Goal: Information Seeking & Learning: Learn about a topic

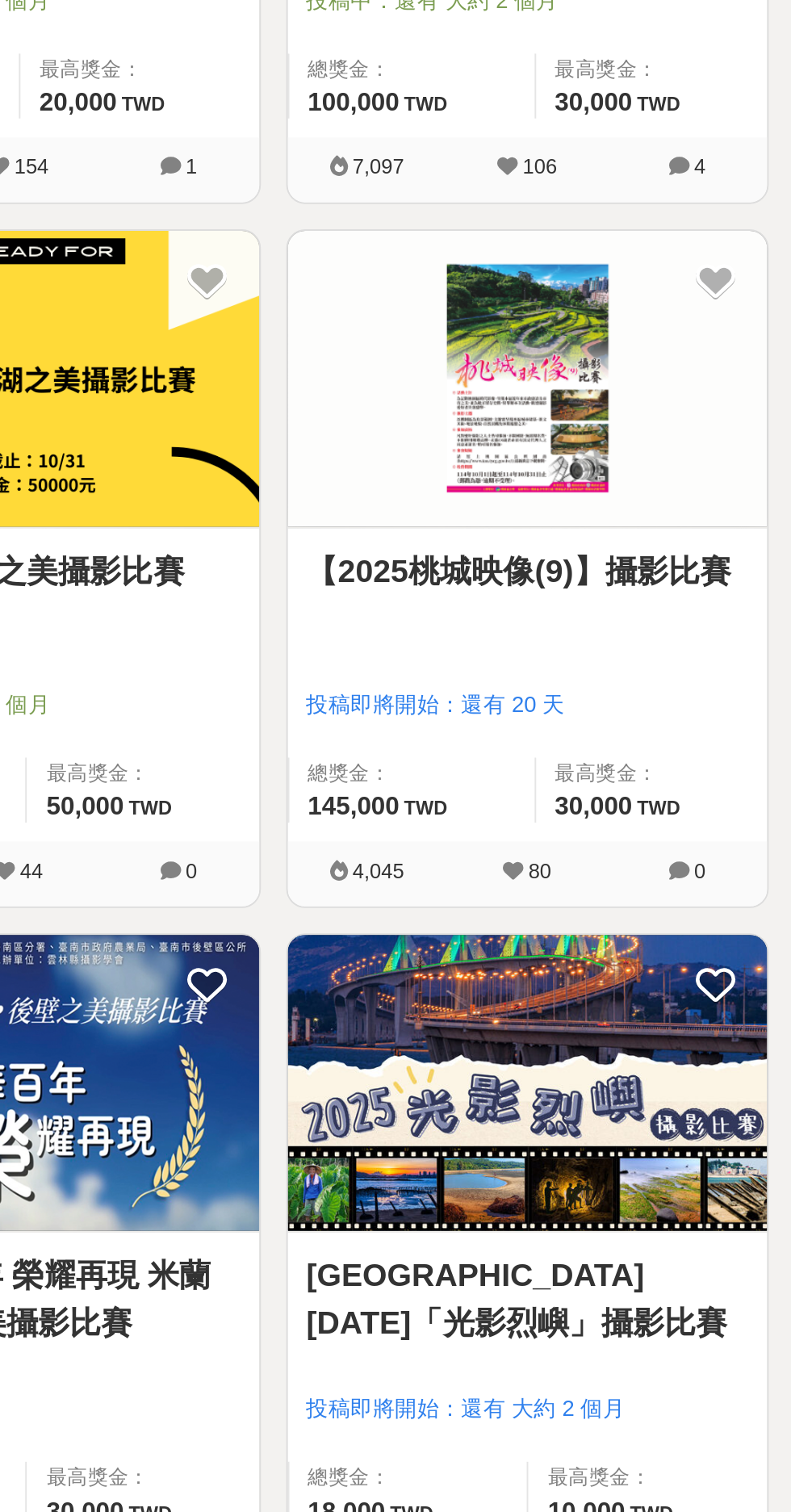
scroll to position [574, 0]
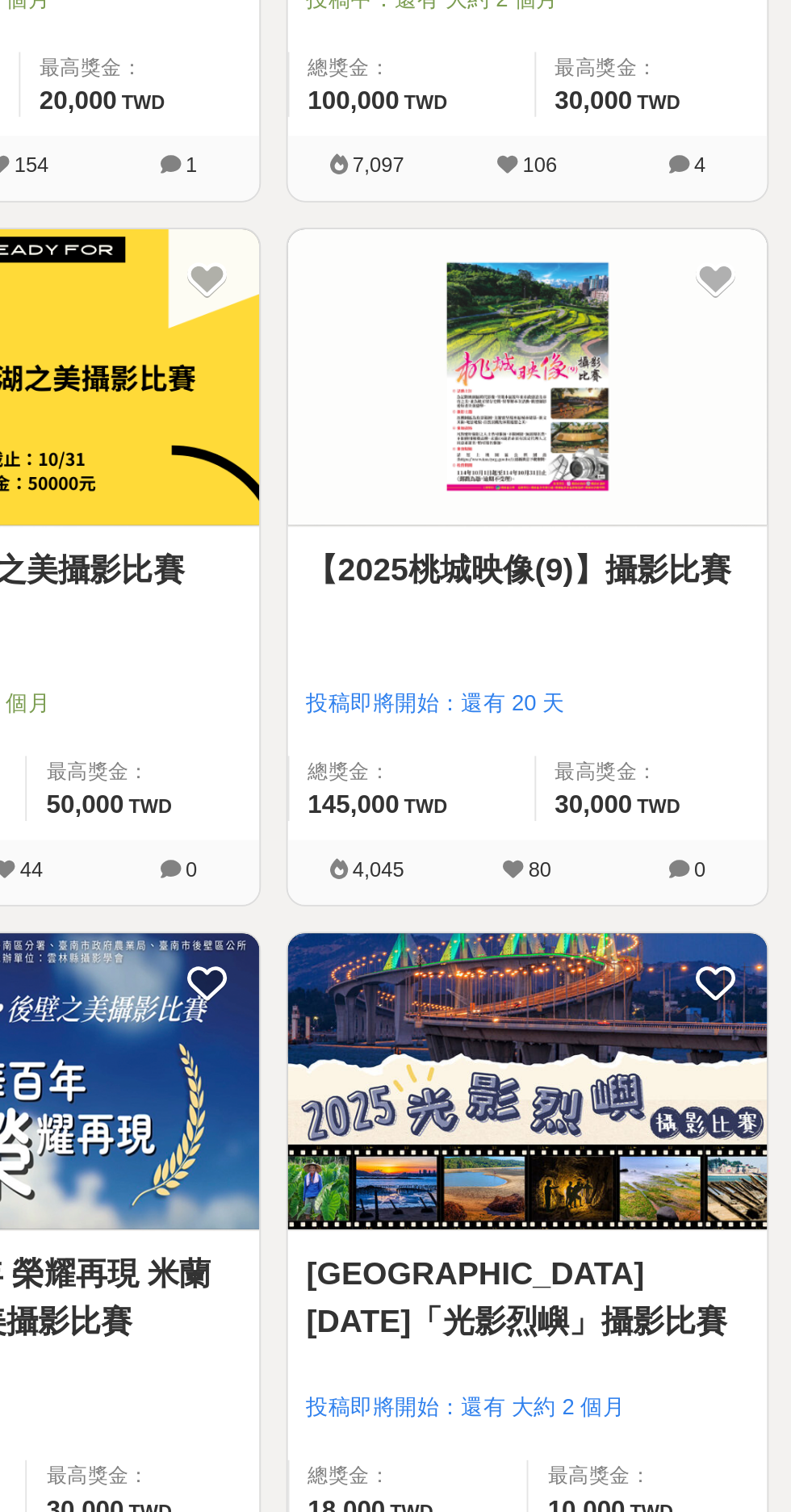
click at [647, 957] on img at bounding box center [654, 932] width 245 height 151
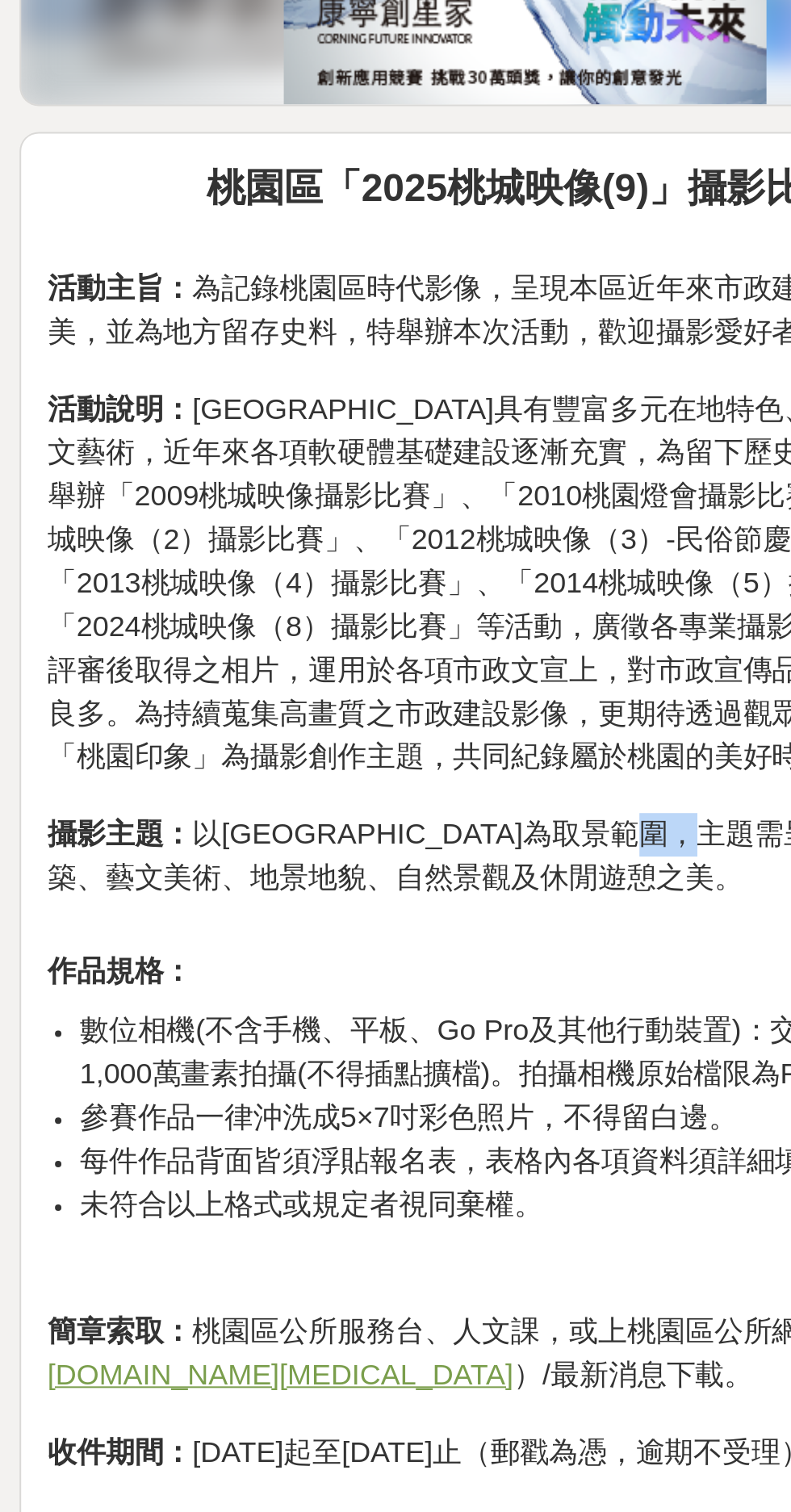
scroll to position [88, 0]
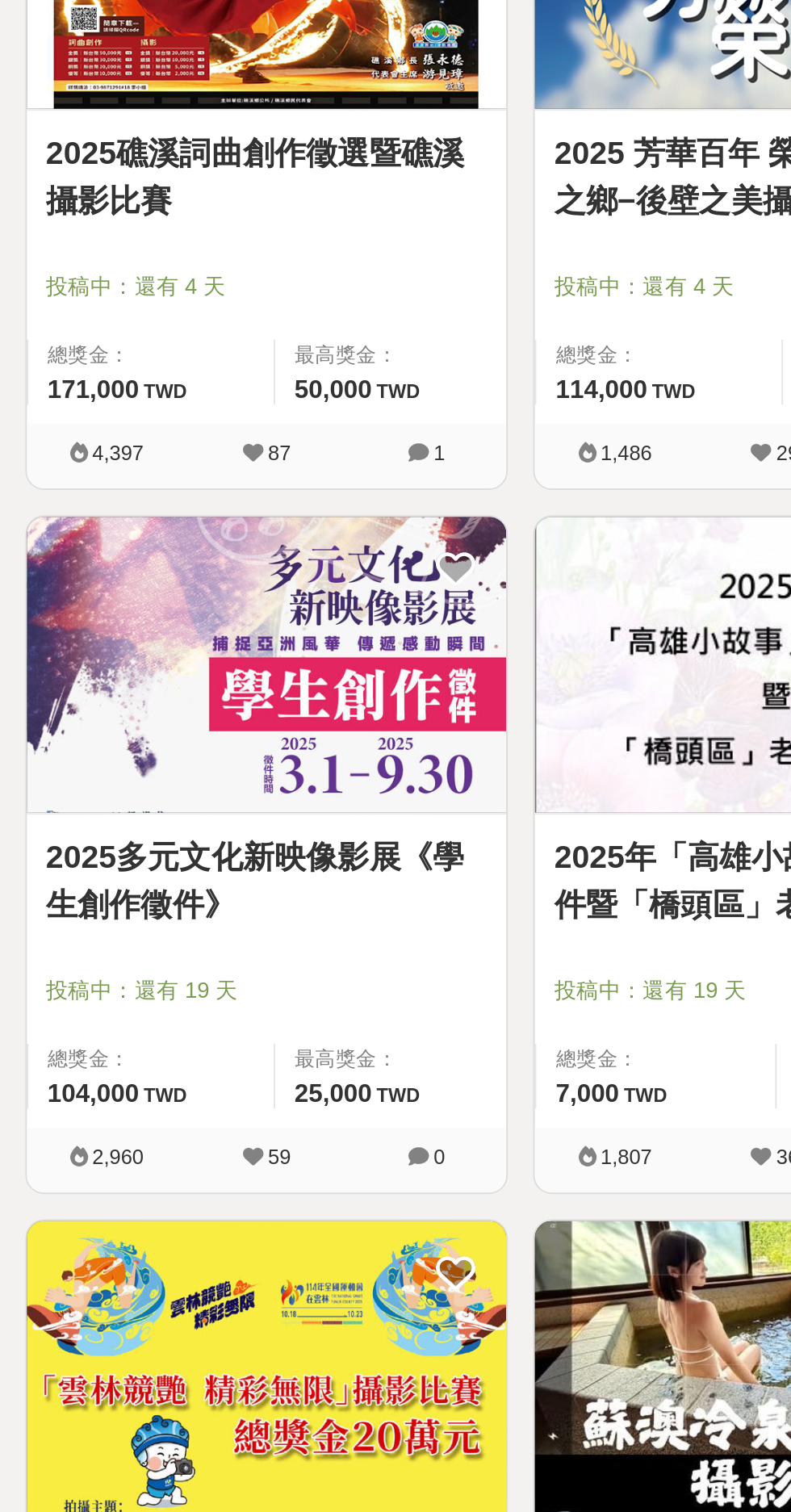
scroll to position [1155, 0]
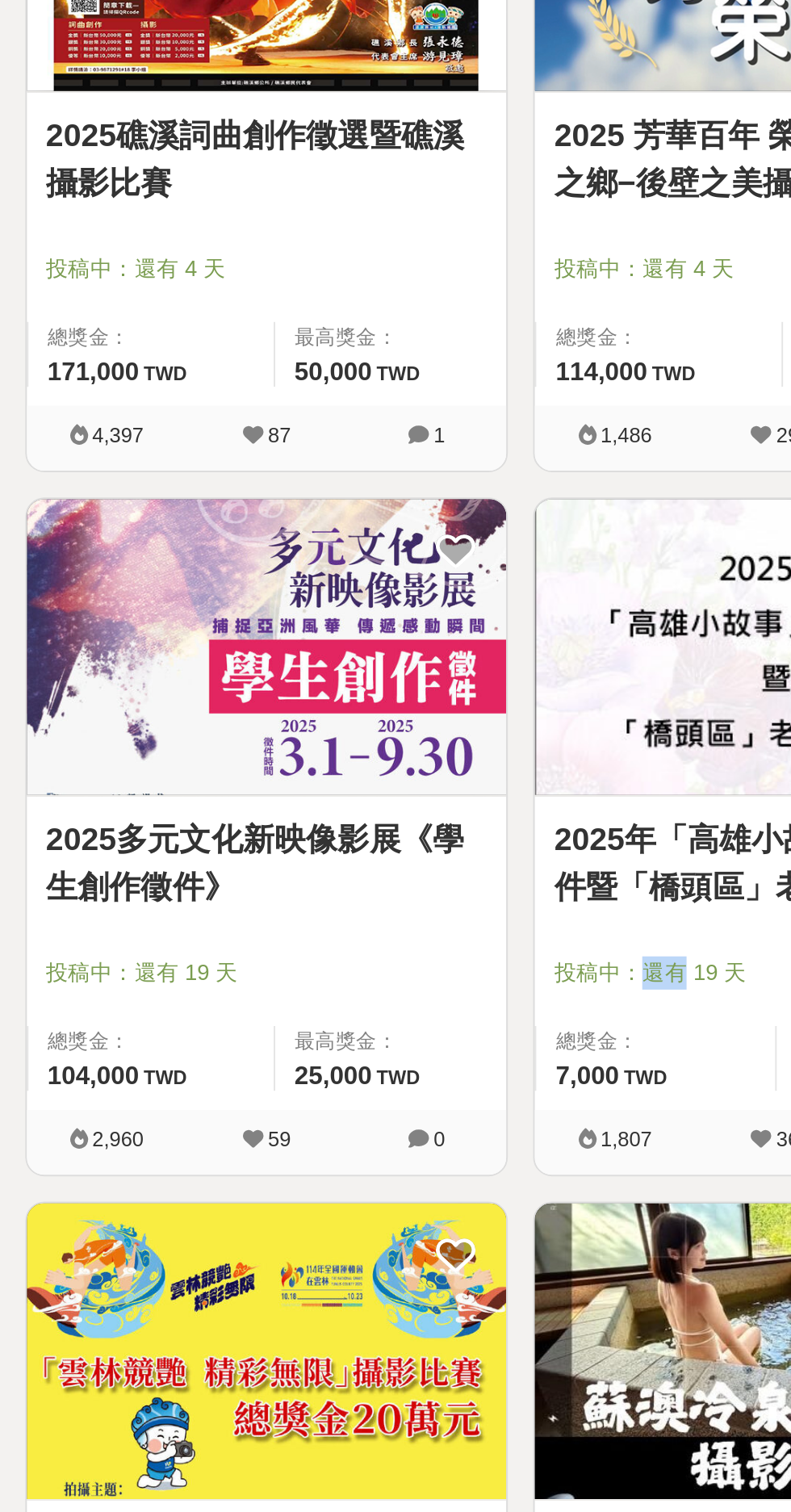
click at [222, 1308] on div "2,960 59 0" at bounding box center [135, 1323] width 245 height 33
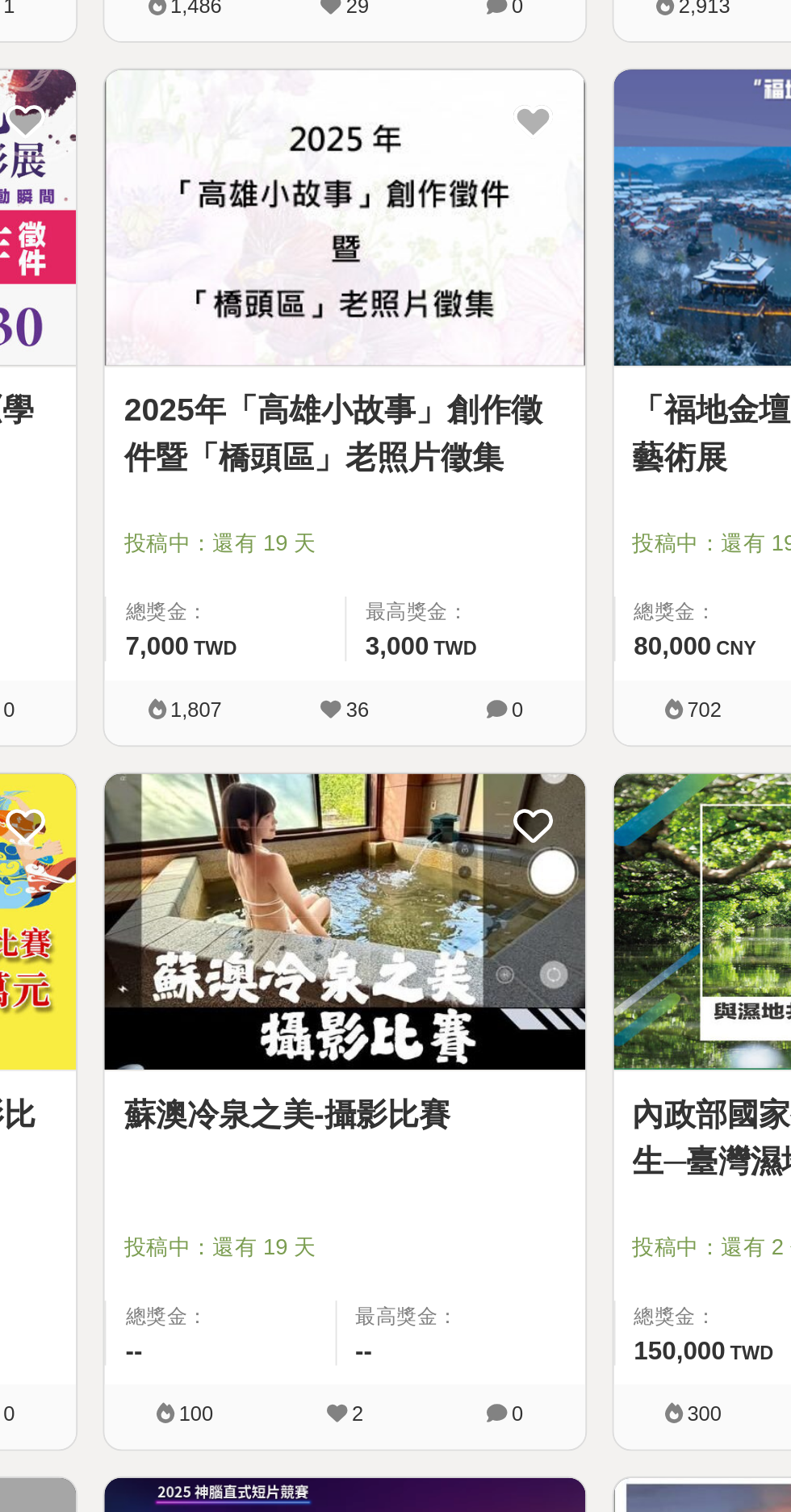
scroll to position [1396, 0]
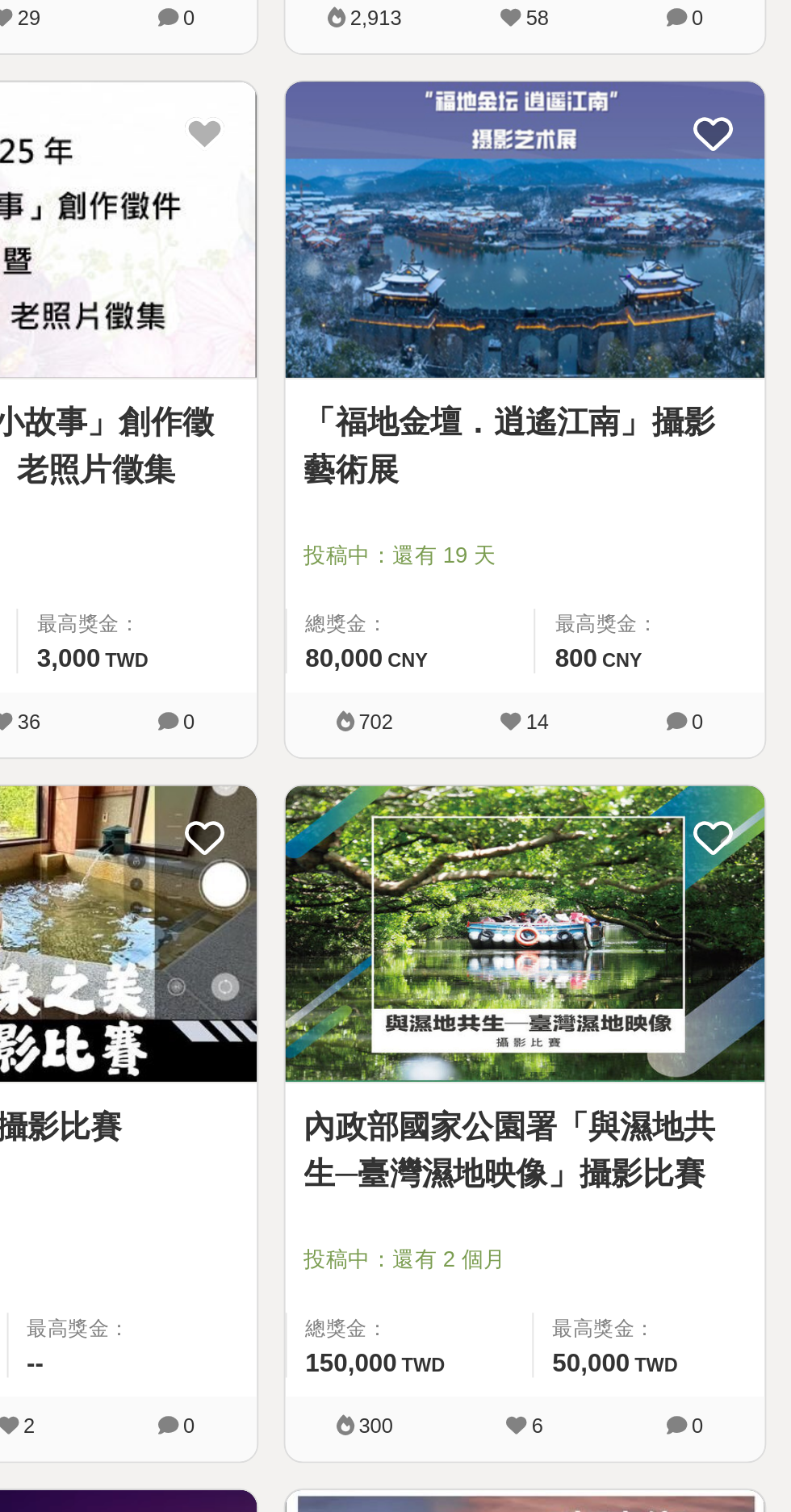
click at [691, 1211] on img at bounding box center [654, 1187] width 245 height 151
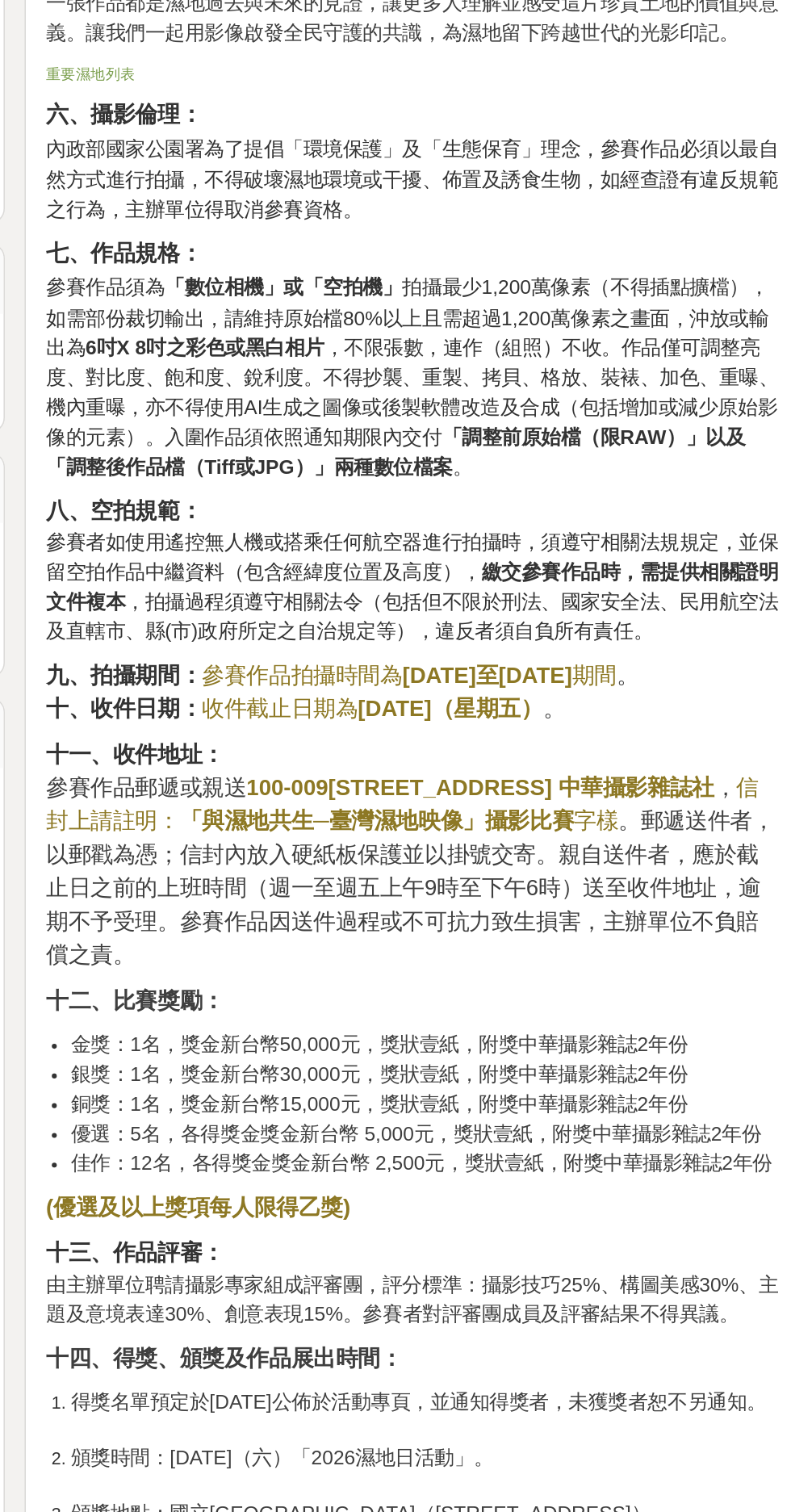
scroll to position [732, 0]
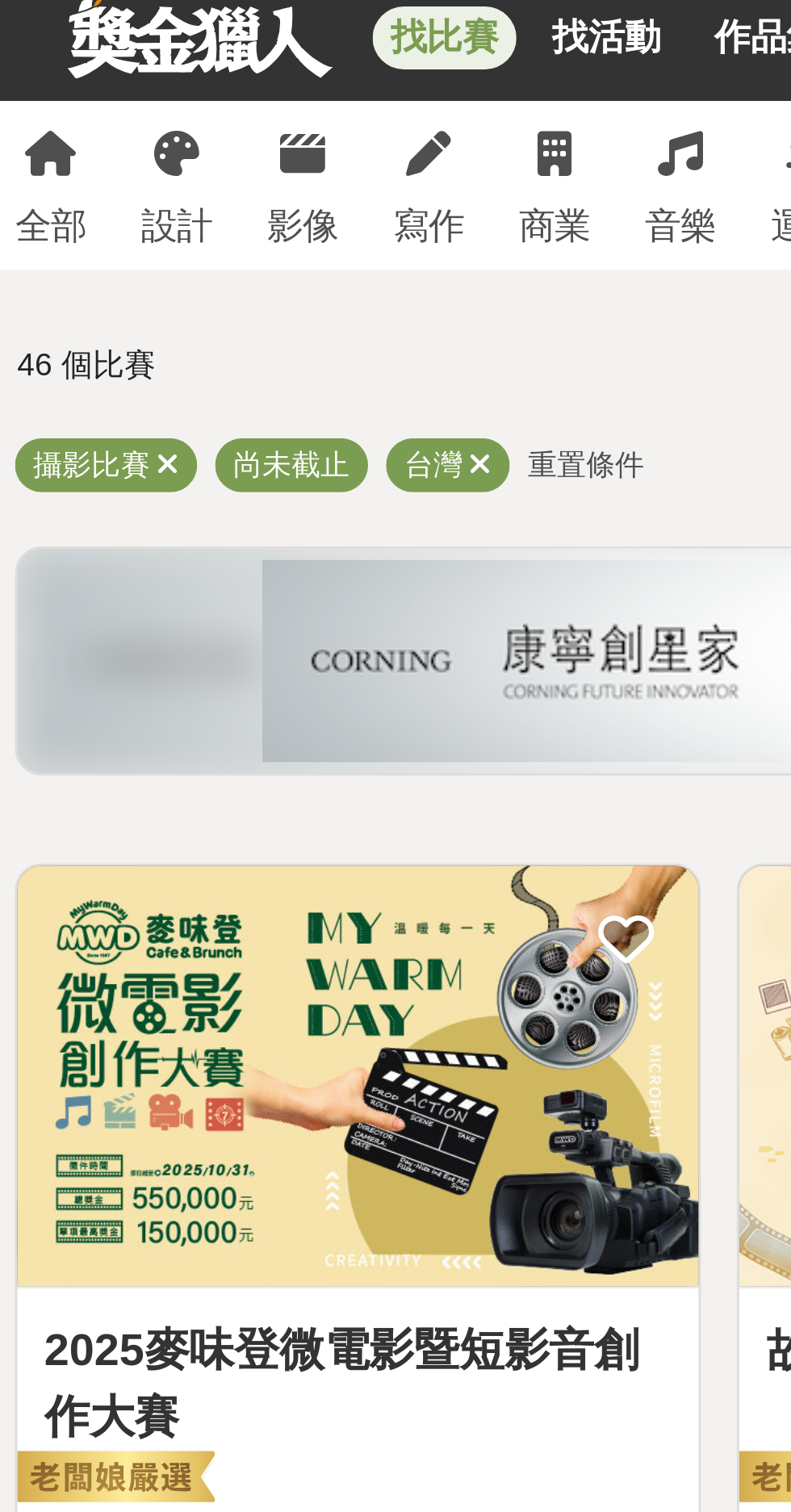
click at [117, 111] on link "影像" at bounding box center [116, 109] width 26 height 61
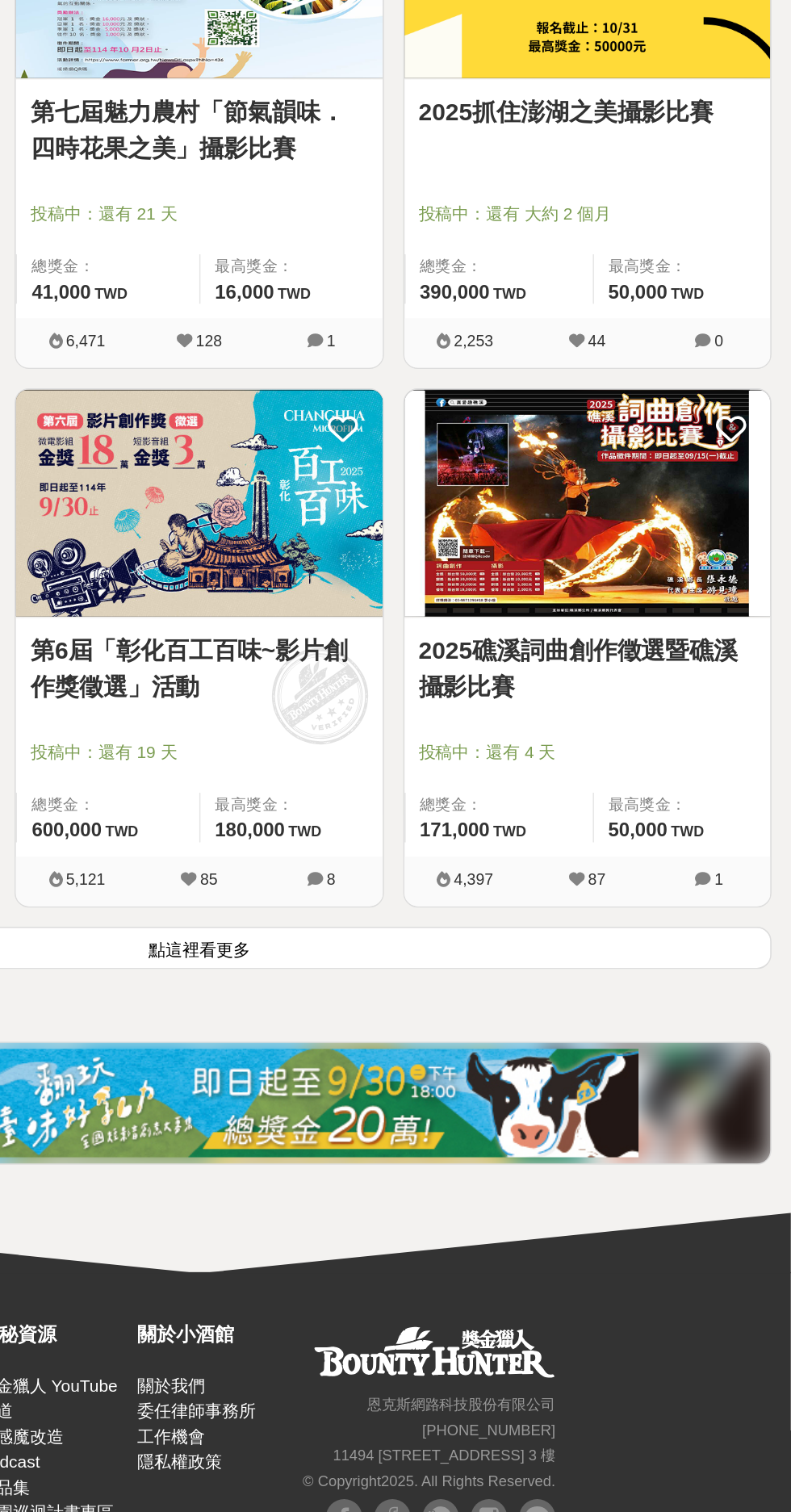
scroll to position [2170, 0]
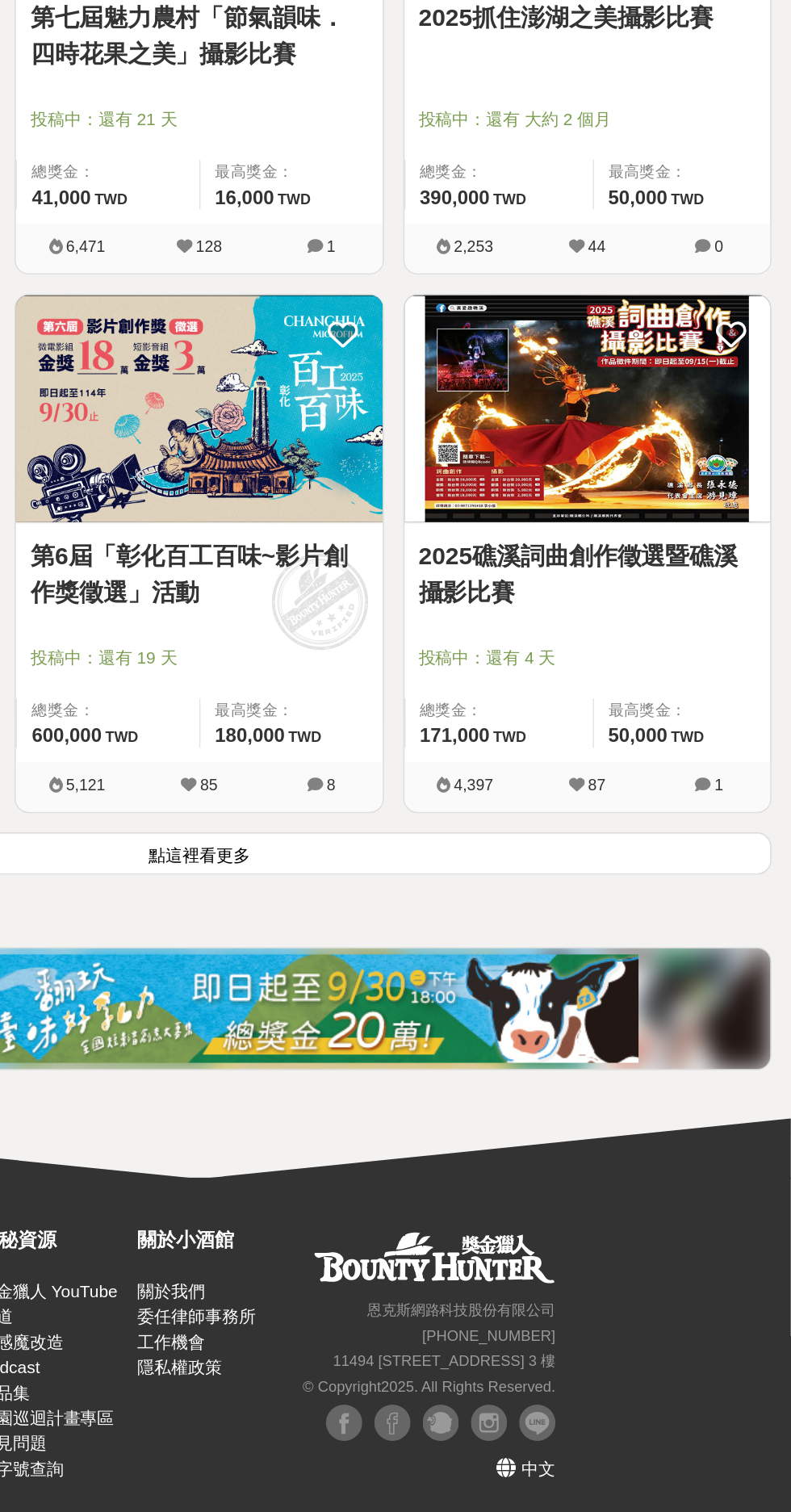
click at [431, 1078] on button "點這裡看更多" at bounding box center [395, 1071] width 765 height 29
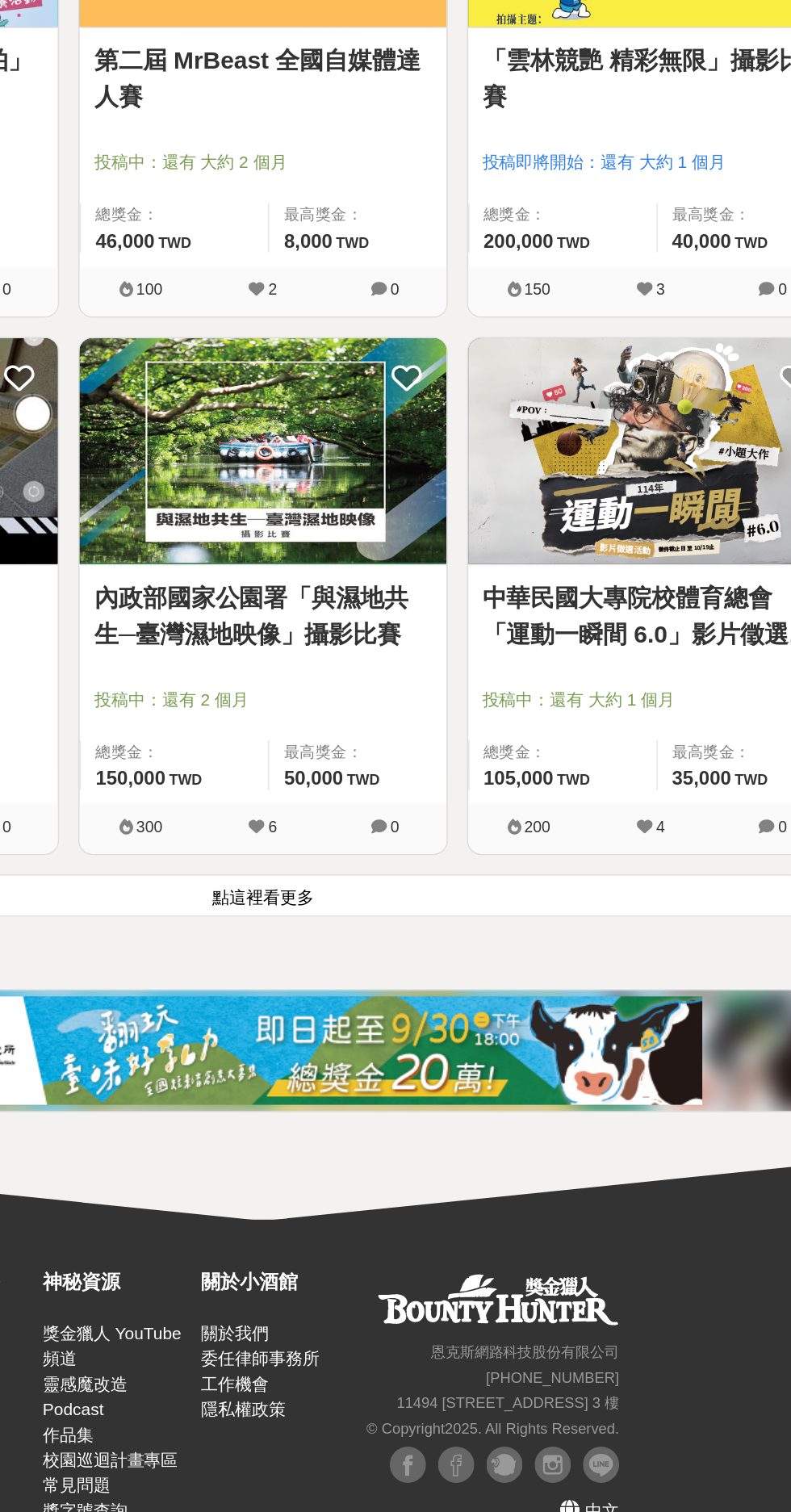
scroll to position [5043, 0]
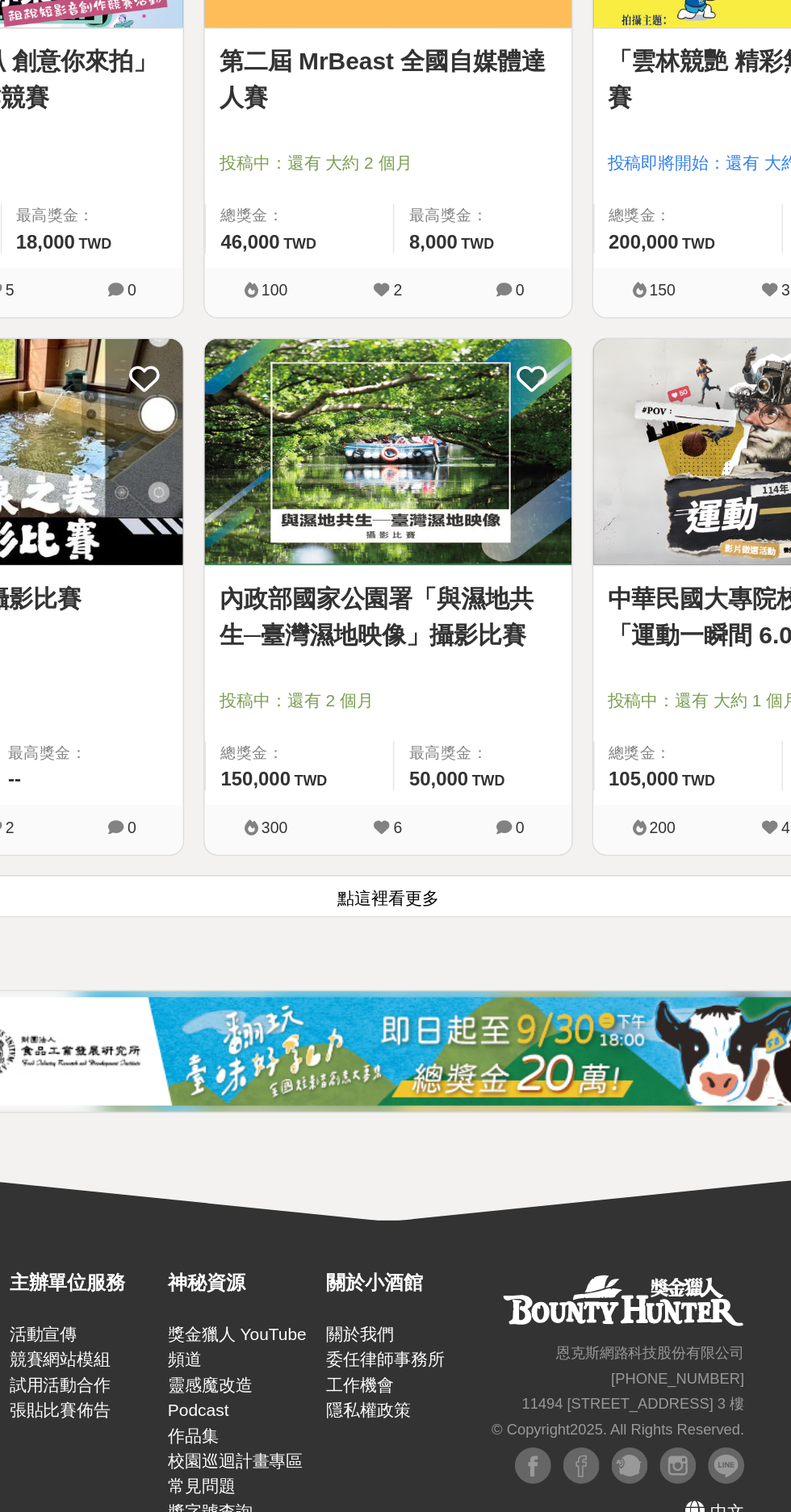
click at [488, 1066] on button "點這裡看更多" at bounding box center [395, 1072] width 765 height 29
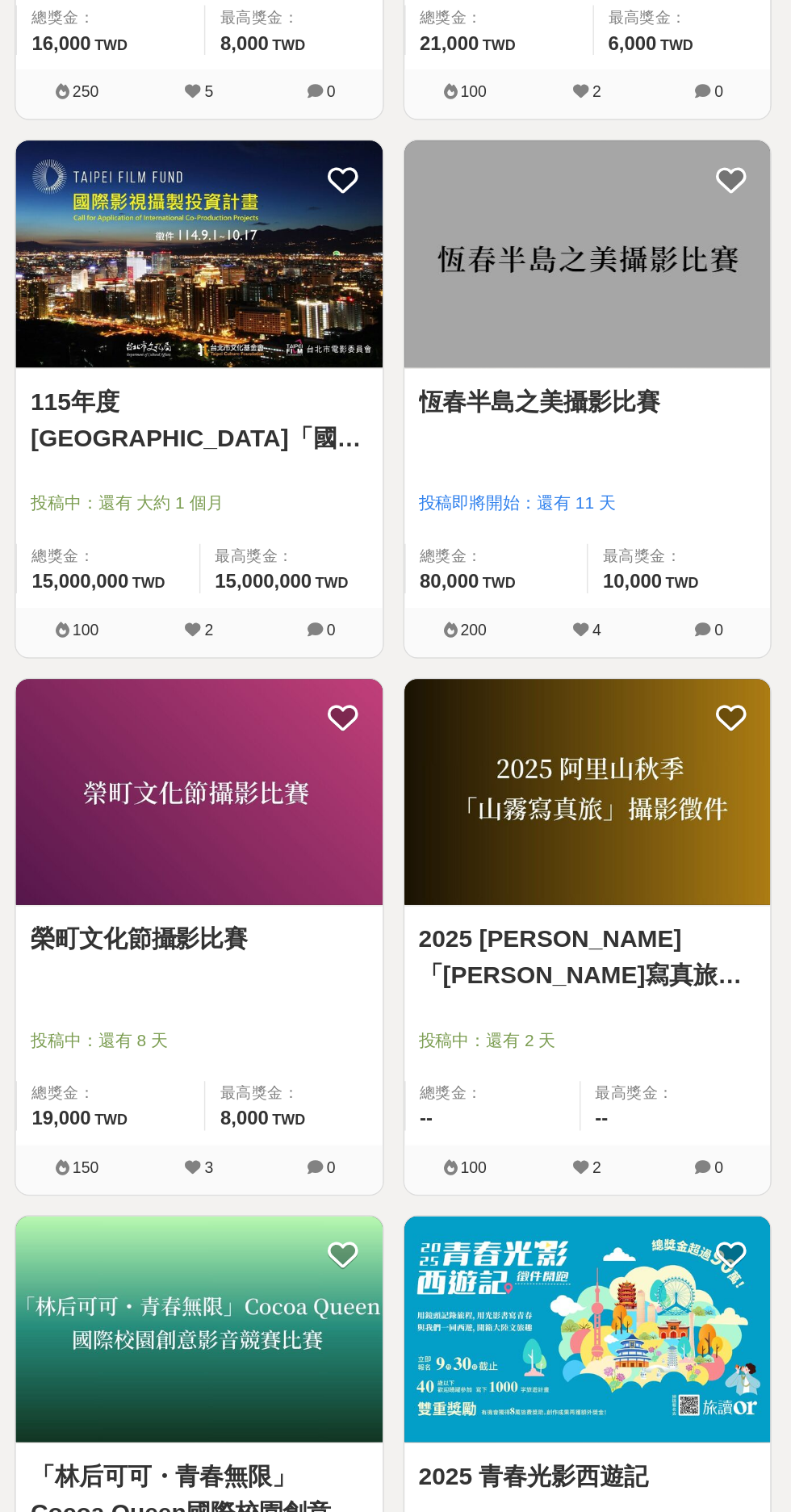
scroll to position [5866, 0]
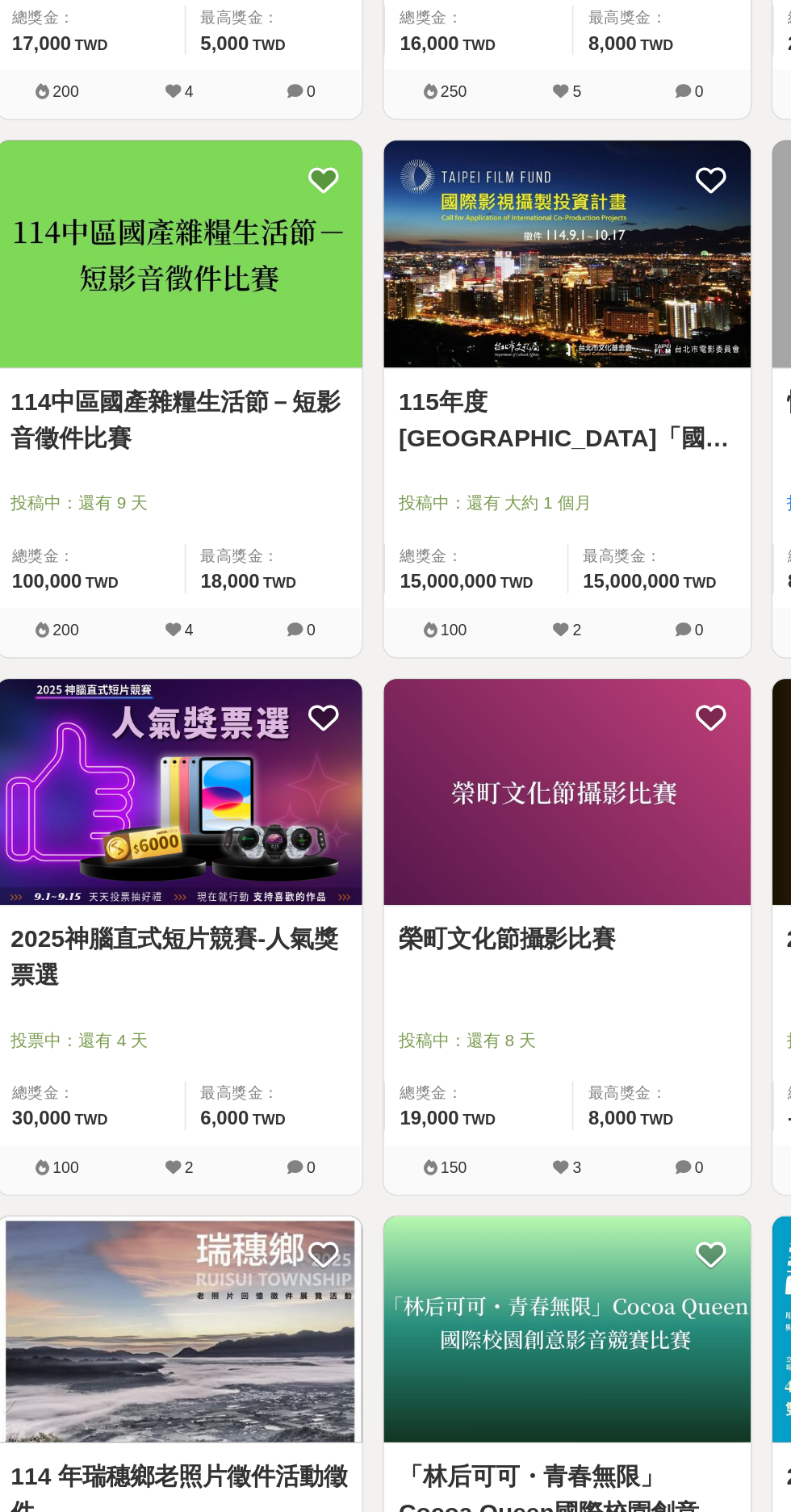
click at [419, 1170] on div at bounding box center [399, 1173] width 235 height 19
click at [409, 1044] on img at bounding box center [394, 1029] width 245 height 151
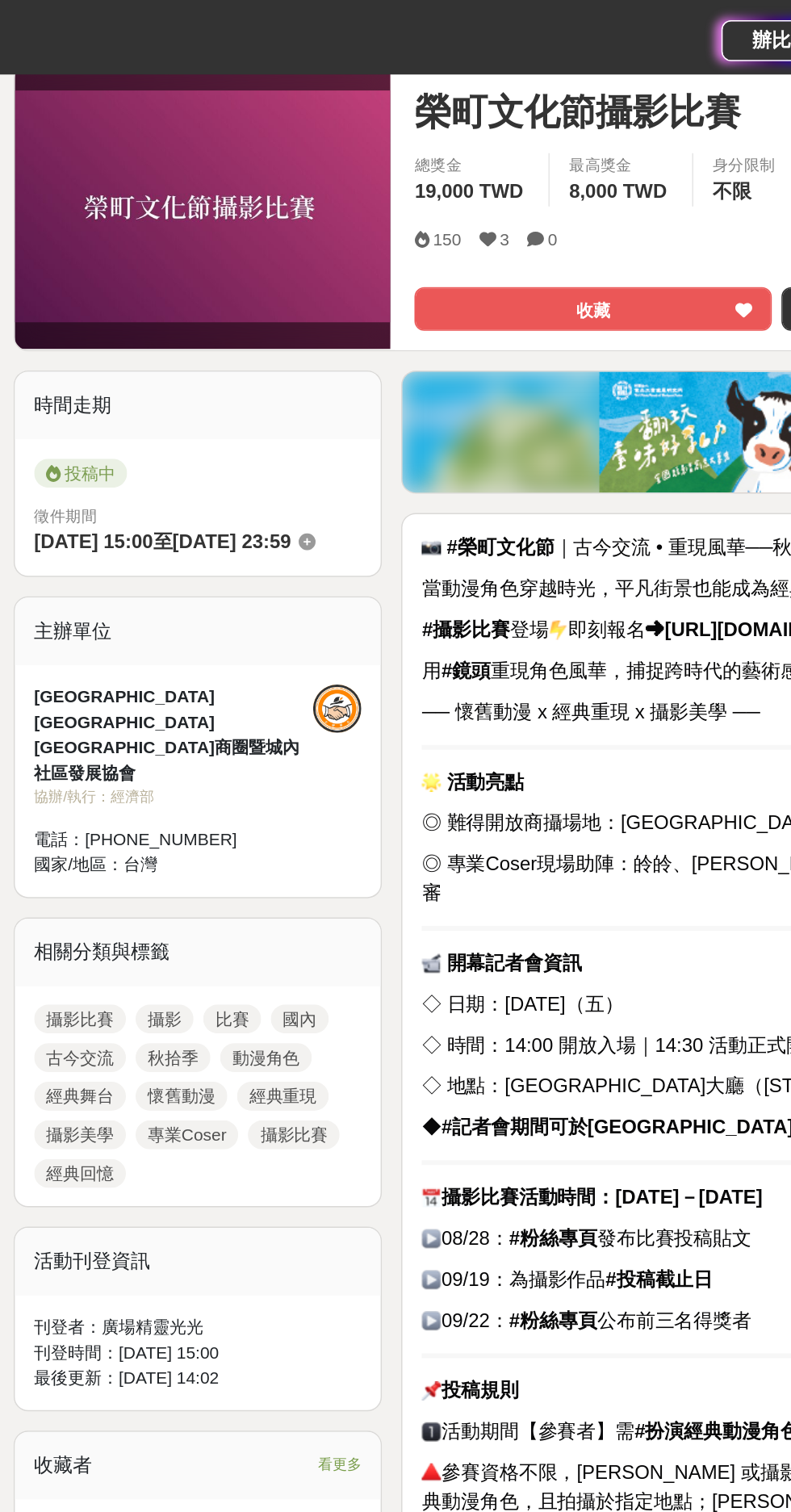
scroll to position [163, 0]
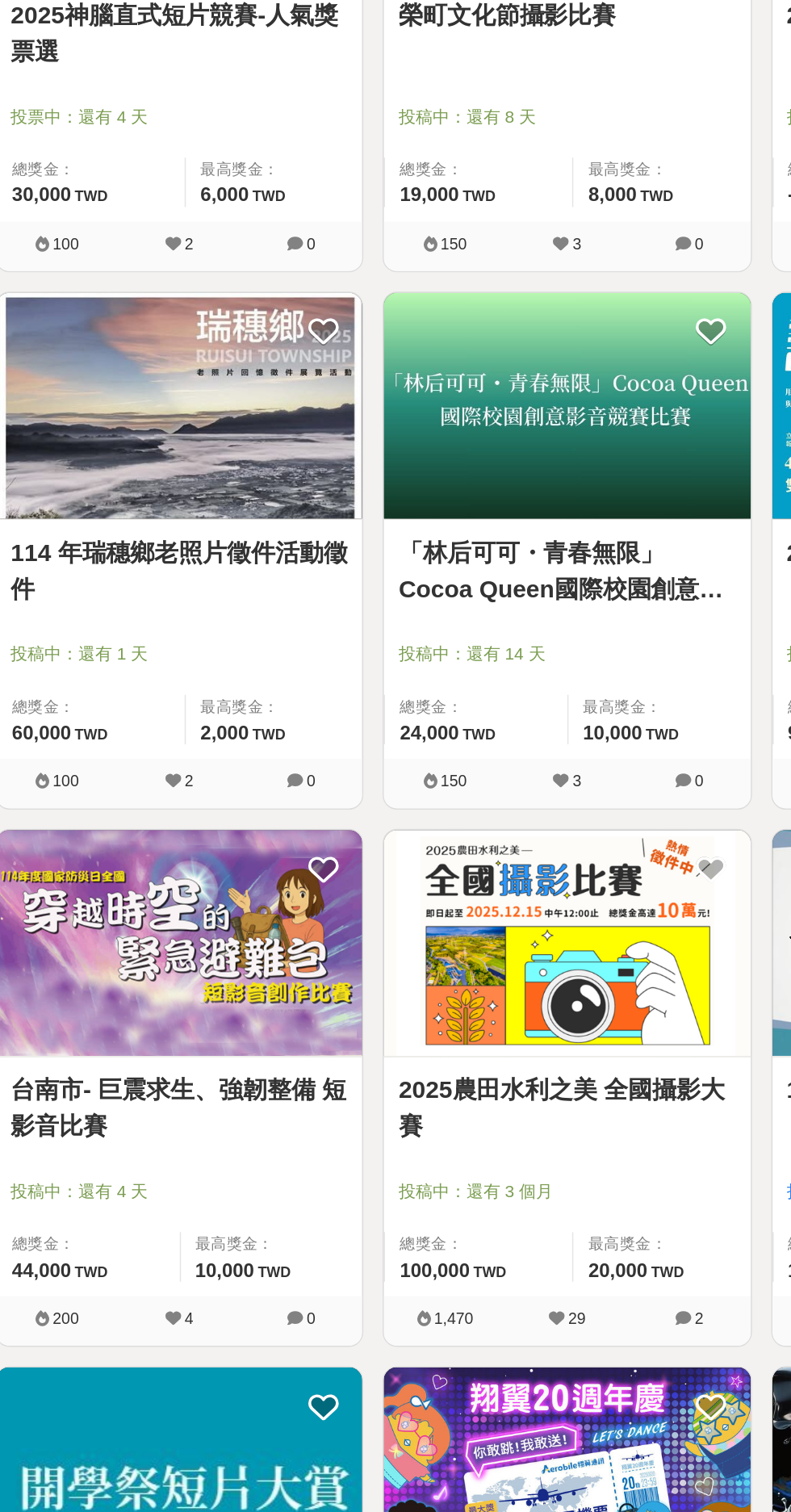
scroll to position [6484, 0]
click at [407, 1135] on img at bounding box center [394, 1130] width 245 height 151
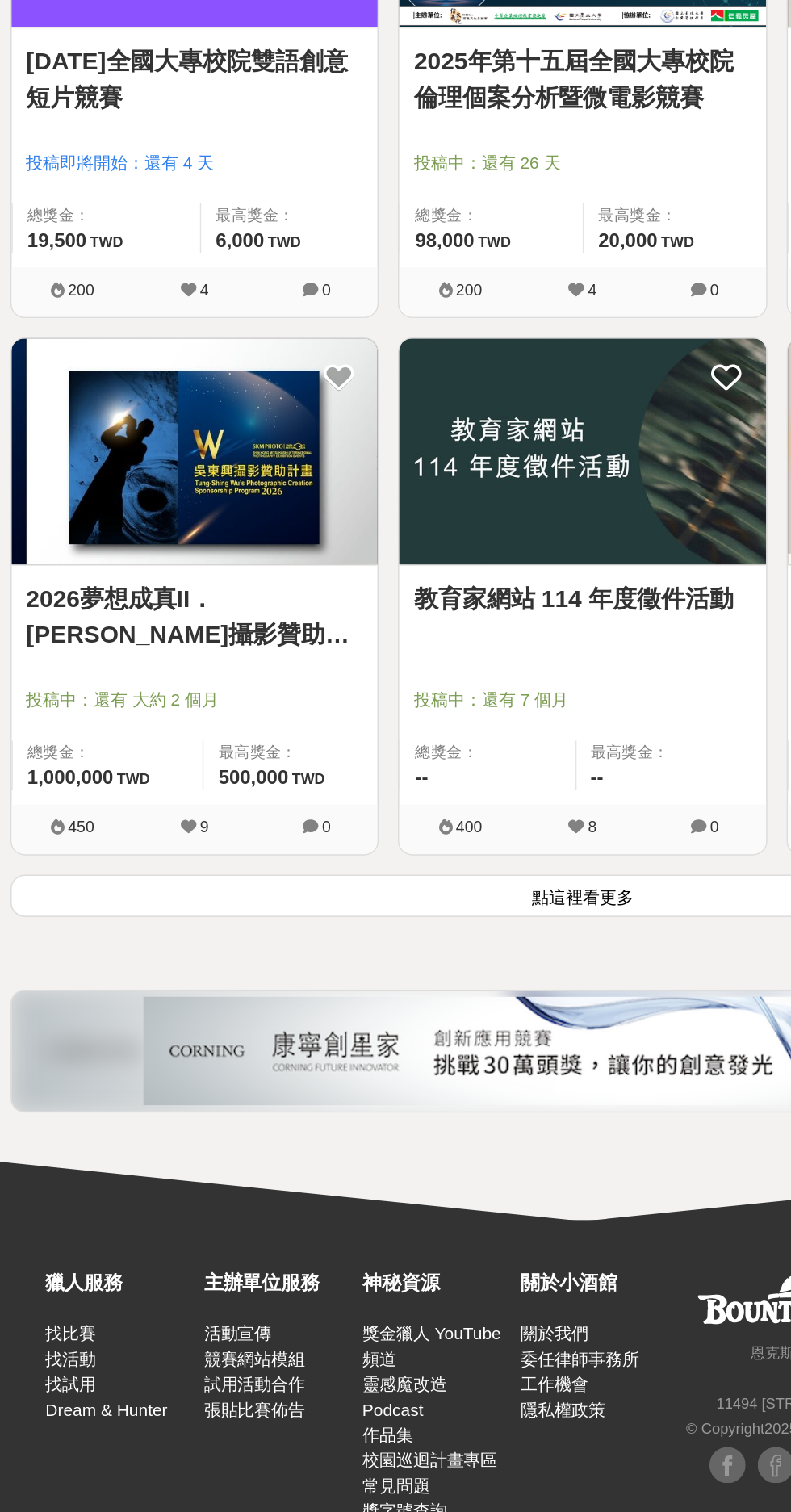
scroll to position [7917, 0]
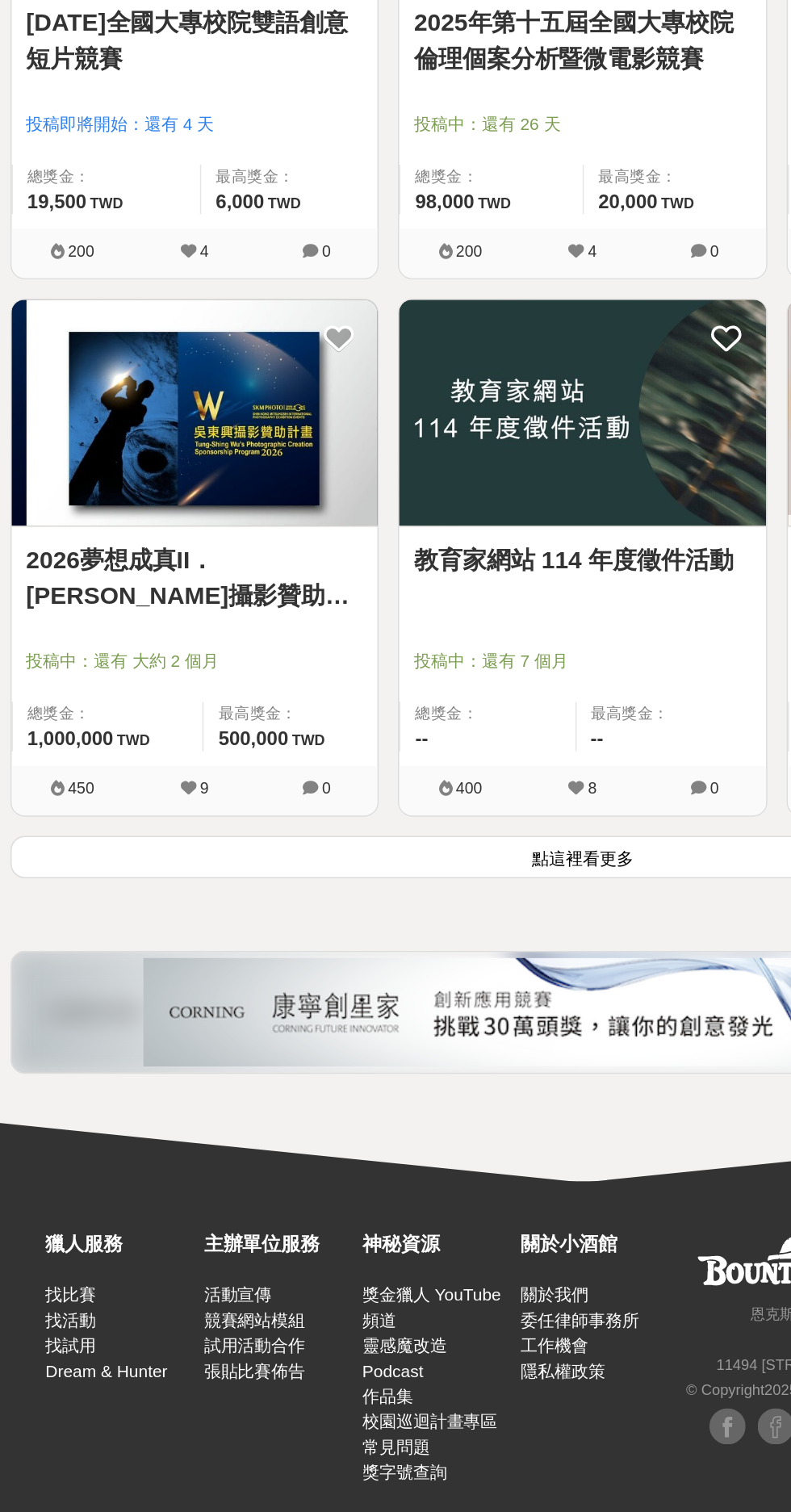
click at [408, 1074] on button "點這裡看更多" at bounding box center [395, 1074] width 765 height 29
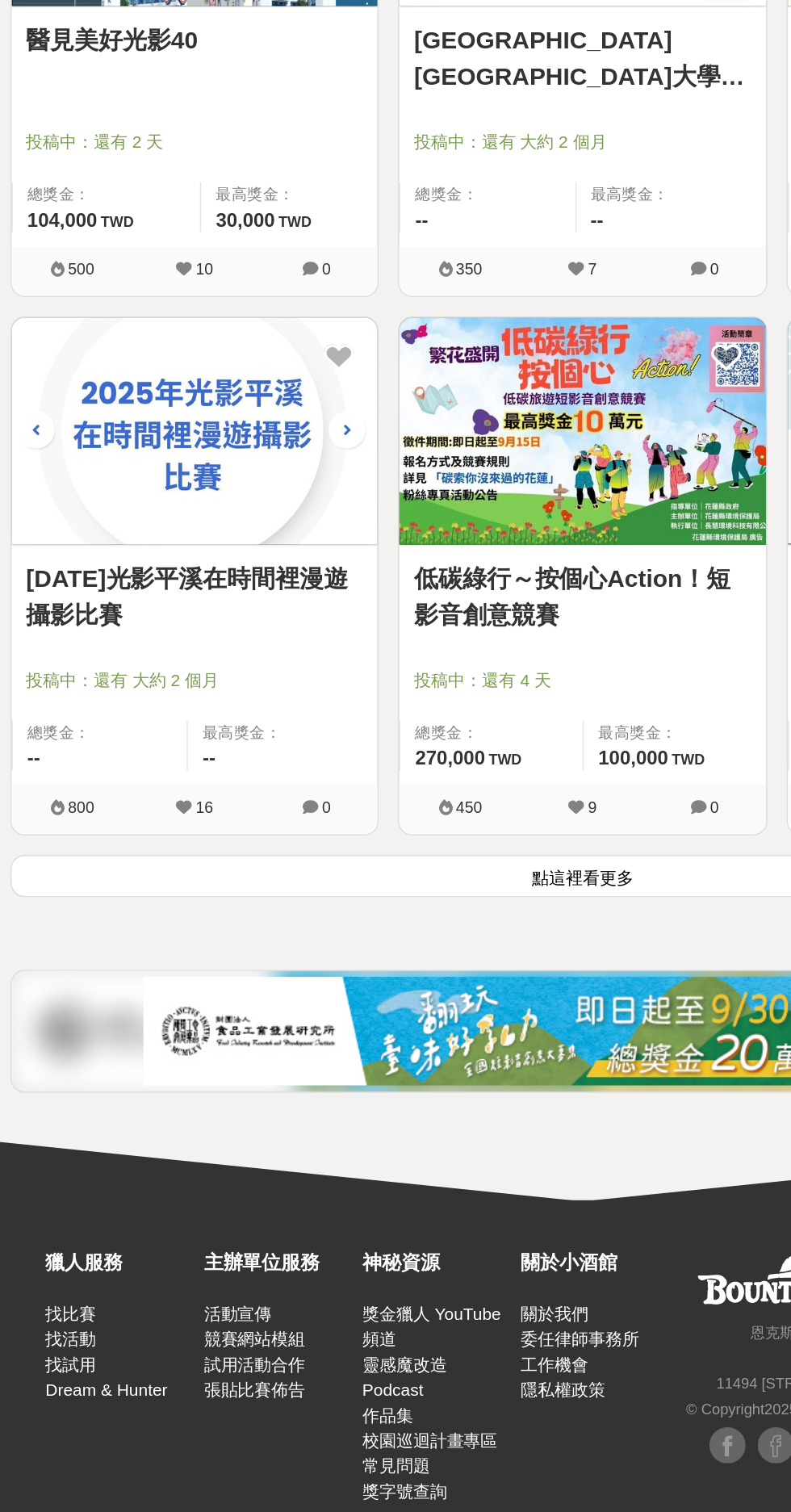
scroll to position [10789, 0]
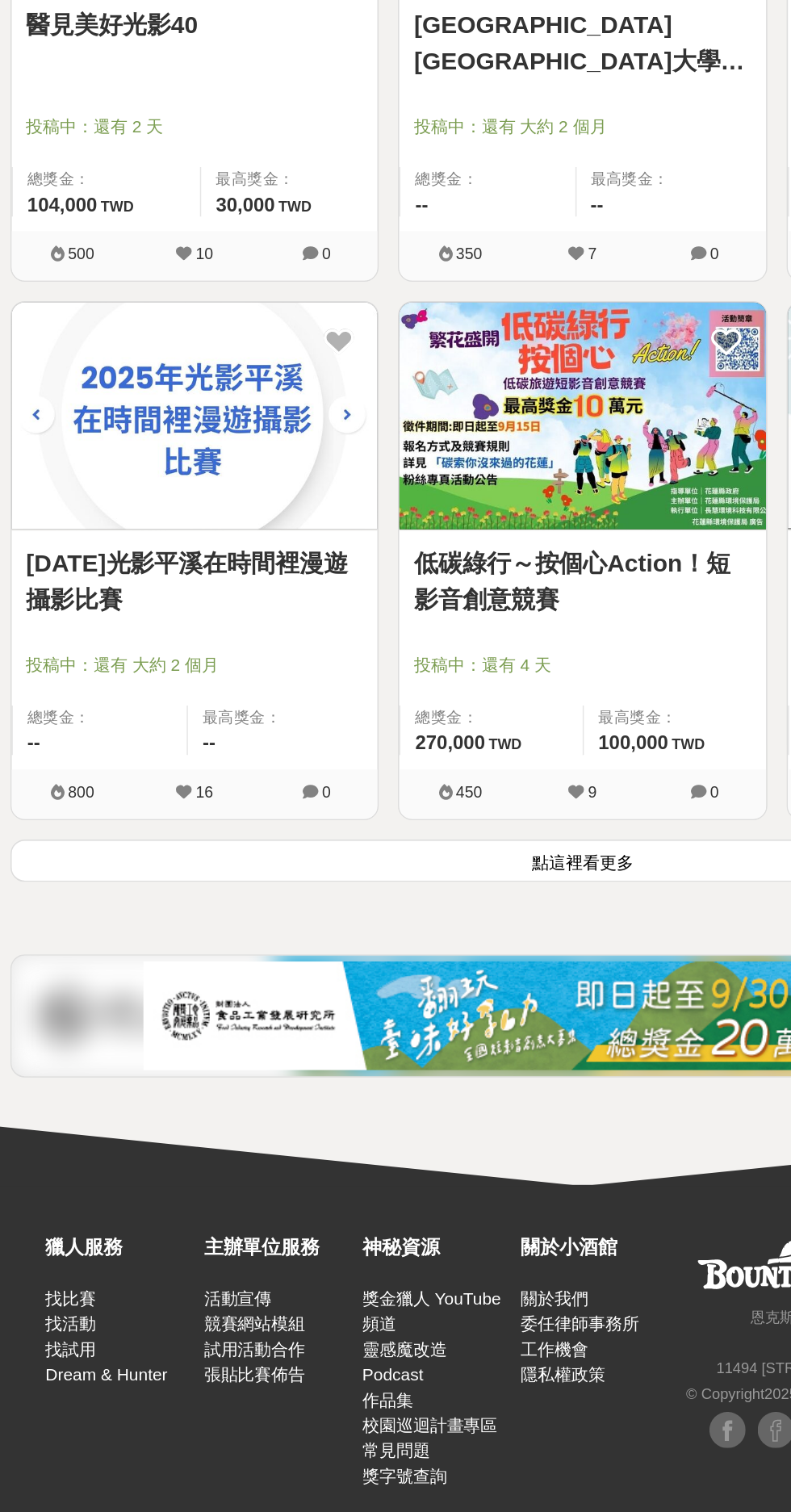
click at [158, 795] on img at bounding box center [135, 778] width 245 height 151
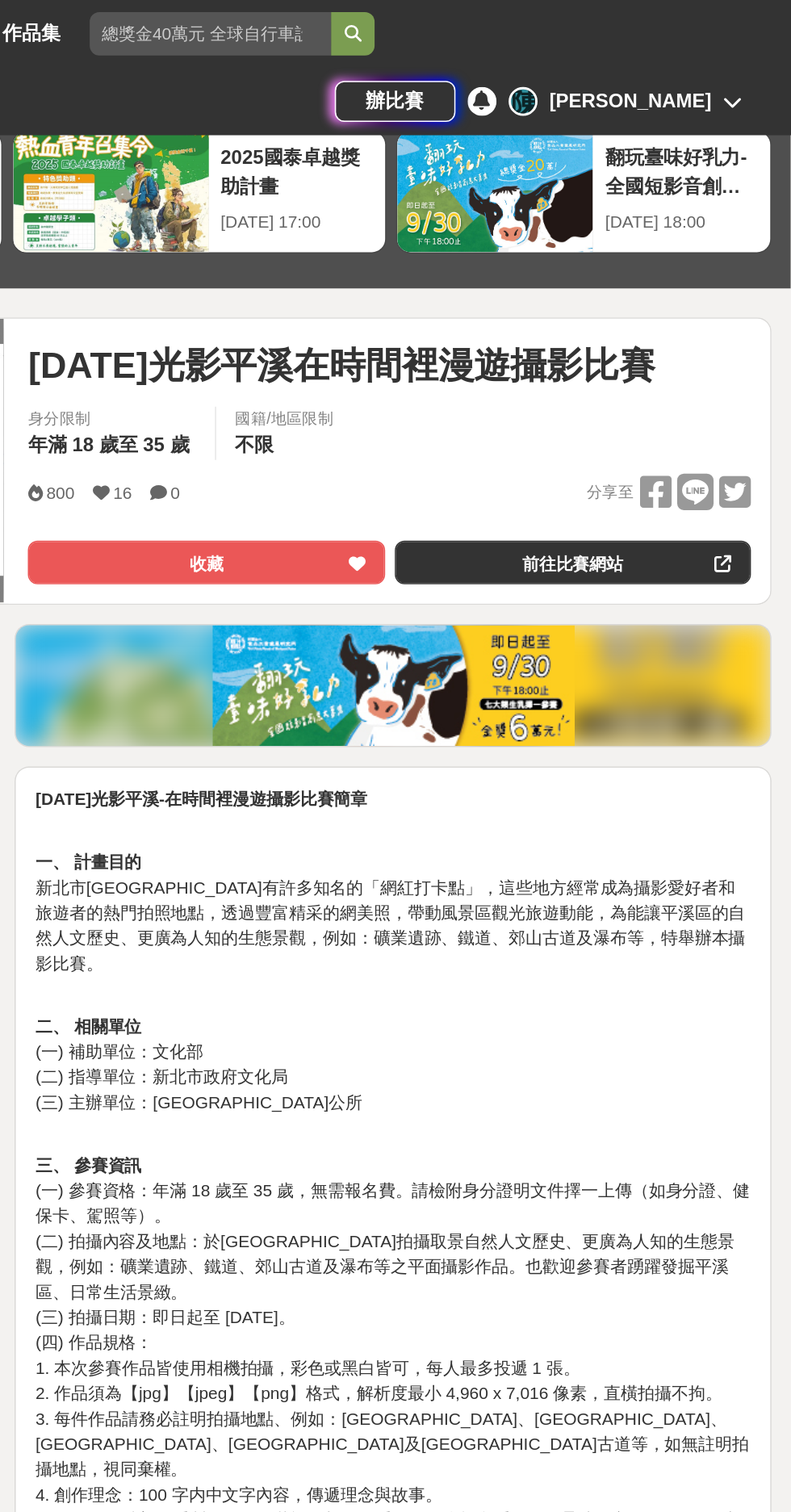
scroll to position [28, 0]
